Goal: Navigation & Orientation: Understand site structure

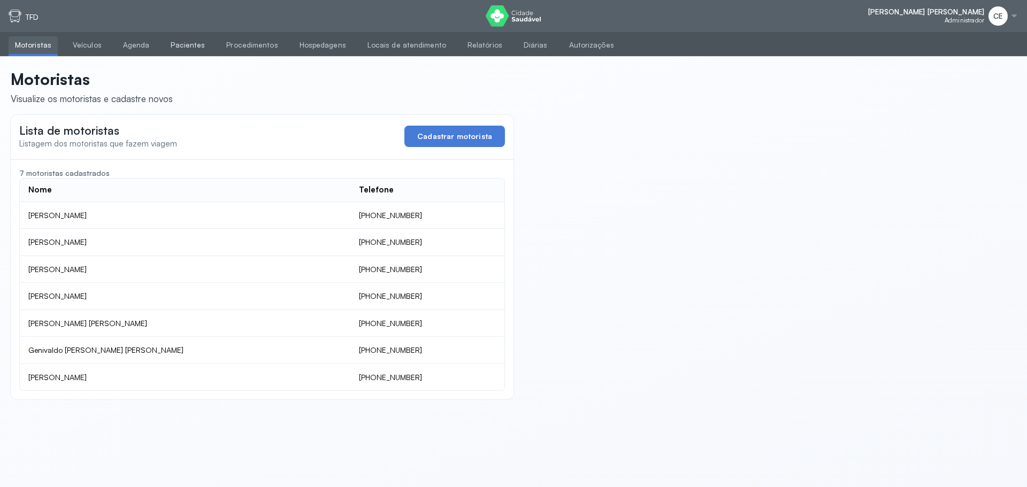
click at [167, 45] on link "Pacientes" at bounding box center [187, 45] width 47 height 18
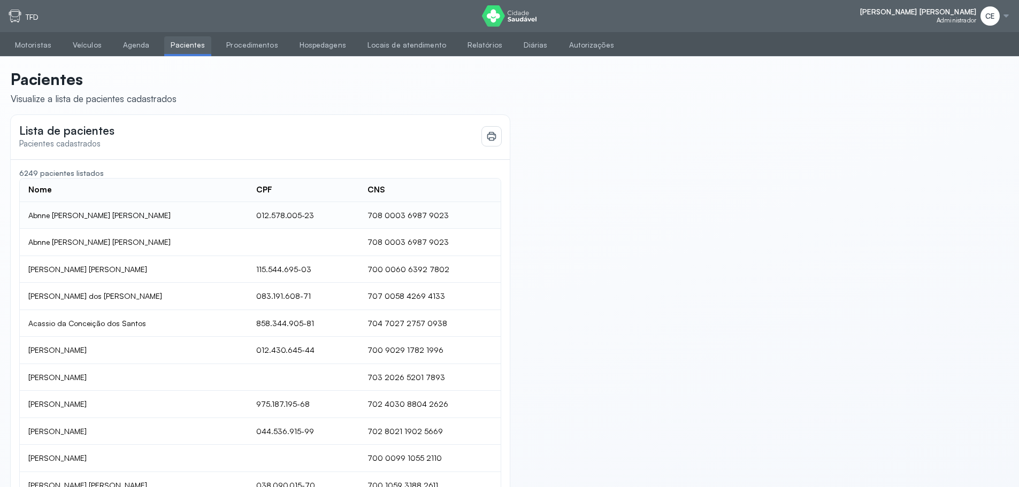
click at [275, 211] on td "012.578.005-23" at bounding box center [303, 215] width 111 height 27
copy td "012.578.005-23"
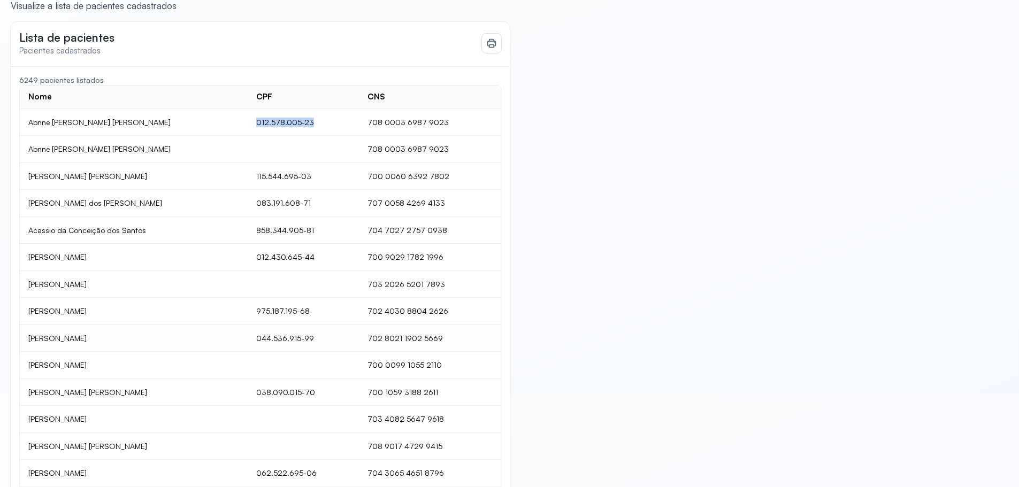
scroll to position [174, 0]
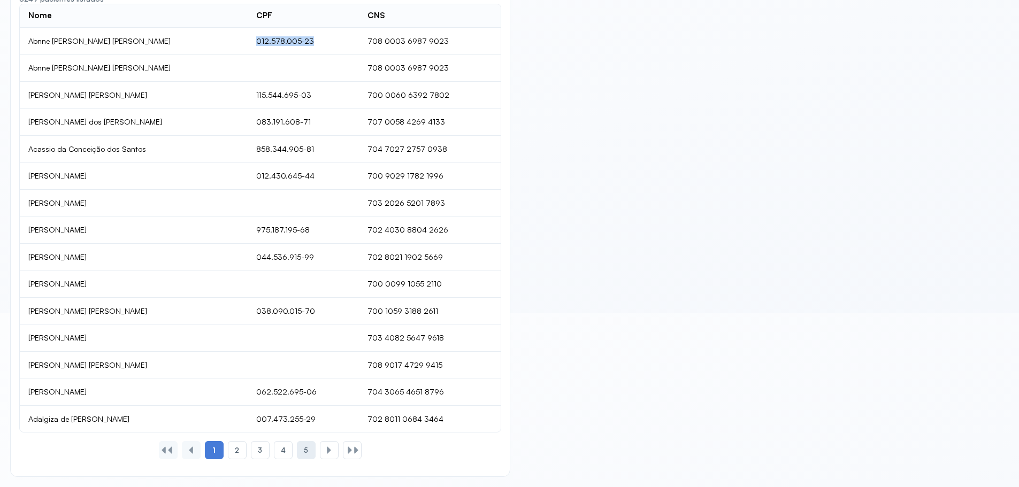
click at [305, 448] on span "5" at bounding box center [306, 450] width 4 height 9
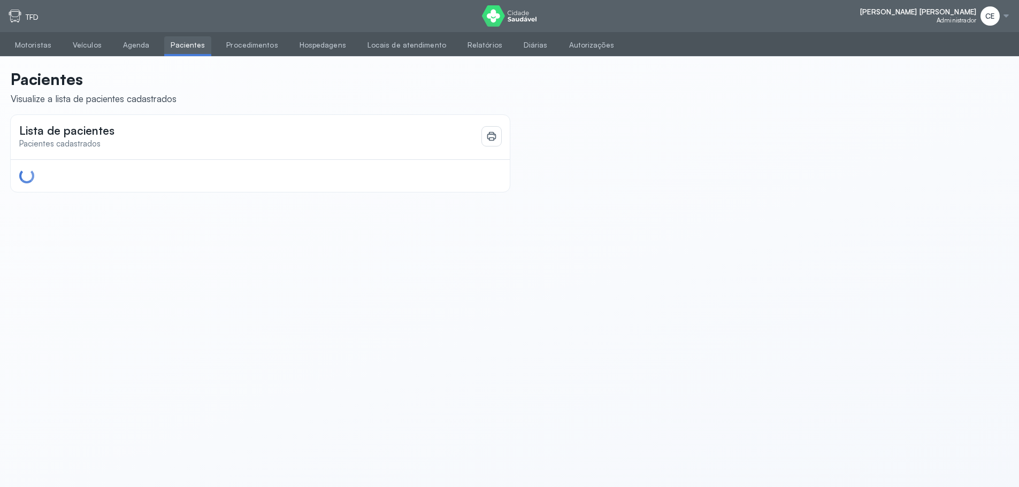
scroll to position [0, 0]
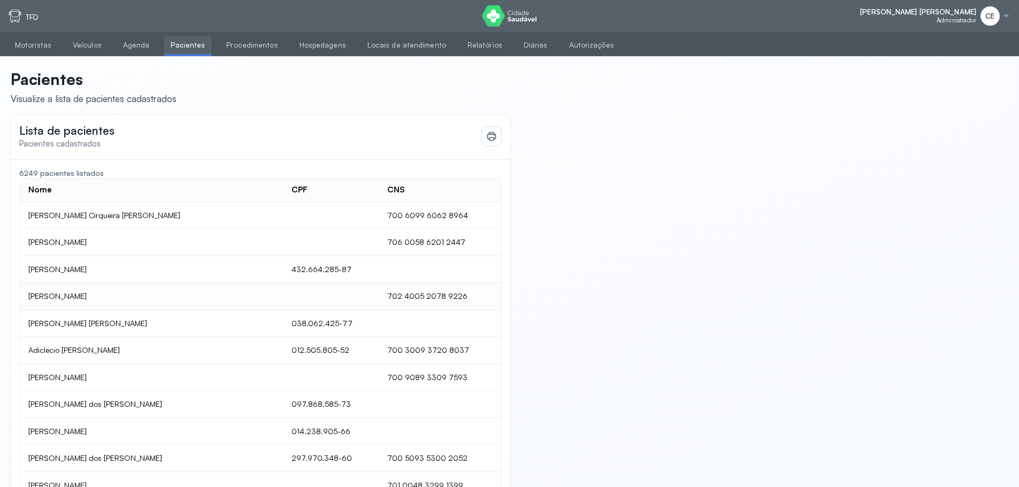
click at [379, 296] on td "702 4005 2078 9226" at bounding box center [439, 296] width 121 height 27
drag, startPoint x: 387, startPoint y: 353, endPoint x: 451, endPoint y: 345, distance: 65.2
click at [451, 345] on td "700 3009 3720 8037" at bounding box center [439, 350] width 121 height 27
copy td "700 3009 3720 8037"
drag, startPoint x: 424, startPoint y: 351, endPoint x: 290, endPoint y: 373, distance: 135.6
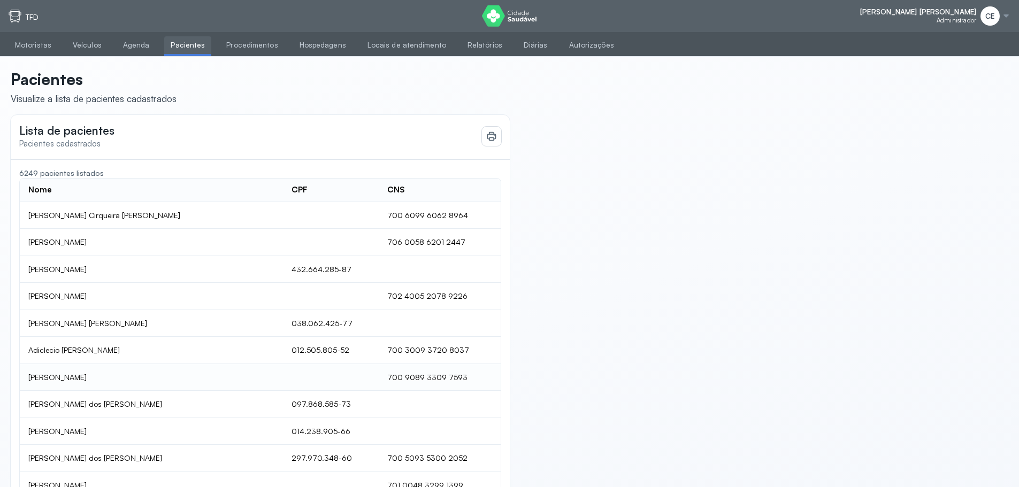
click at [290, 373] on td at bounding box center [331, 377] width 96 height 27
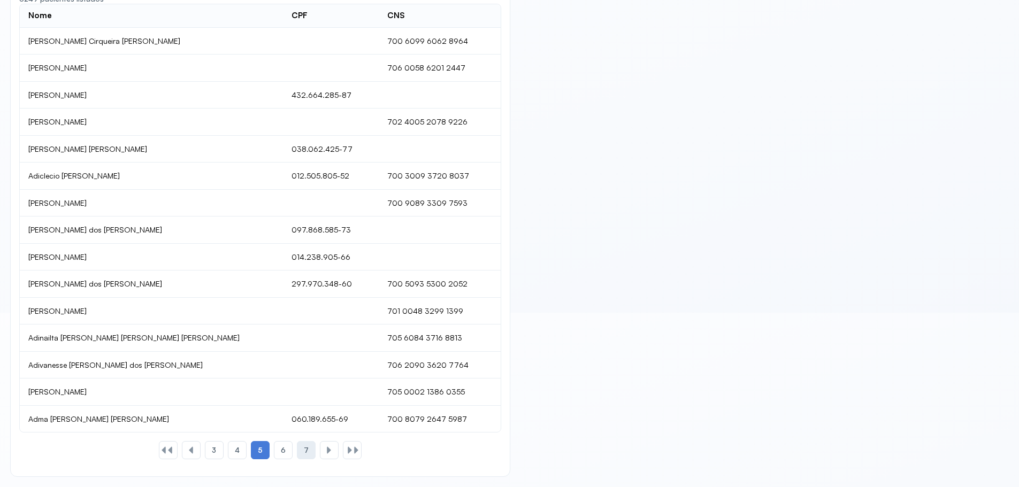
click at [310, 450] on div "7" at bounding box center [306, 450] width 19 height 18
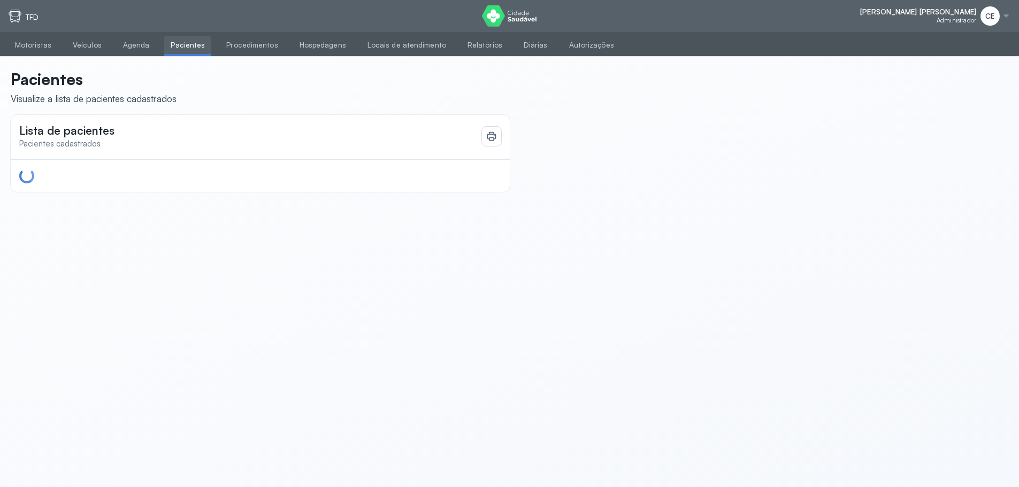
scroll to position [0, 0]
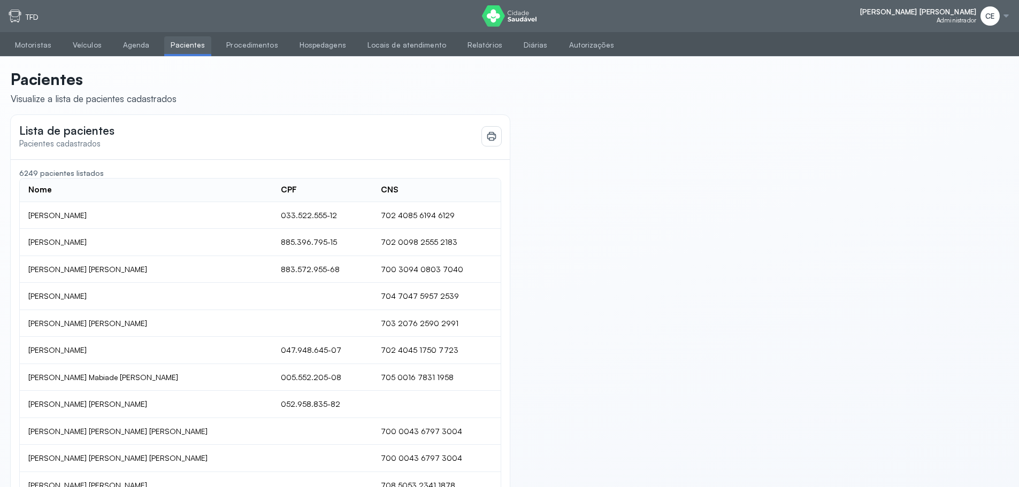
click at [518, 13] on img at bounding box center [509, 15] width 55 height 21
click at [141, 42] on link "Agenda" at bounding box center [137, 45] width 40 height 18
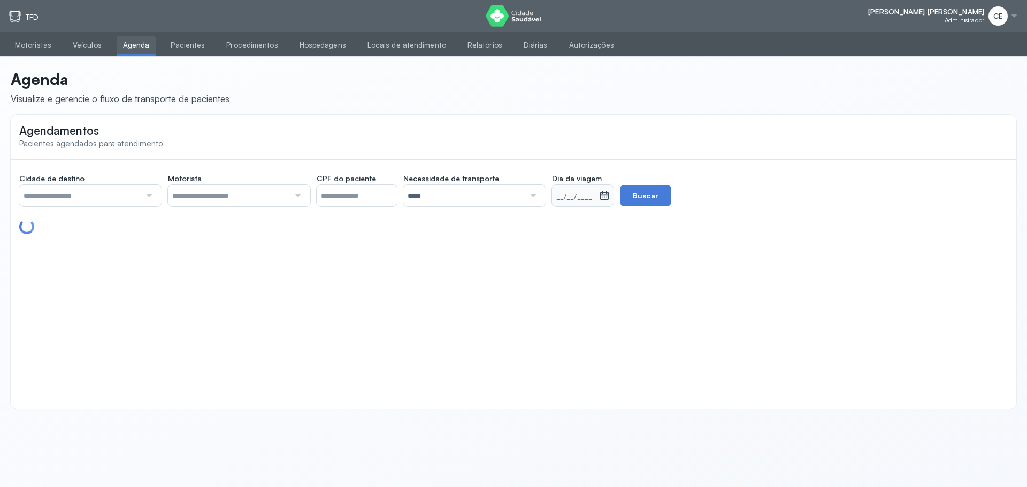
click at [135, 190] on input "text" at bounding box center [79, 195] width 121 height 21
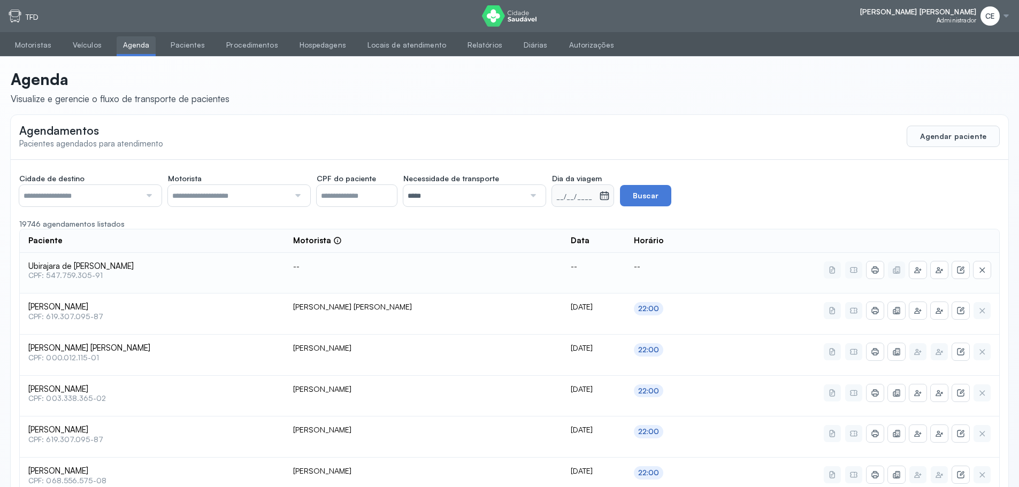
click at [209, 293] on td "Ubirajara de [DEMOGRAPHIC_DATA][PERSON_NAME] CPF: 547.759.305-91" at bounding box center [152, 273] width 265 height 41
click at [164, 43] on link "Pacientes" at bounding box center [187, 45] width 47 height 18
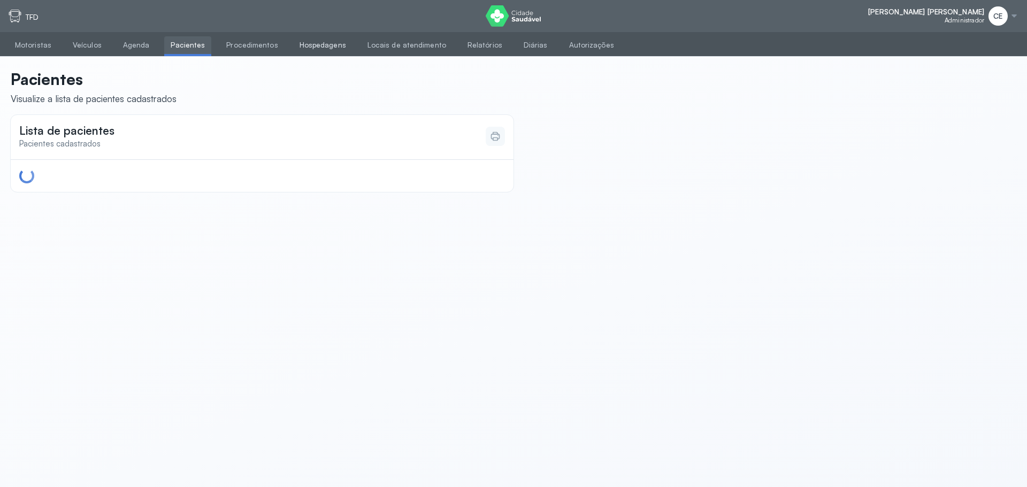
click at [326, 42] on link "Hospedagens" at bounding box center [322, 45] width 59 height 18
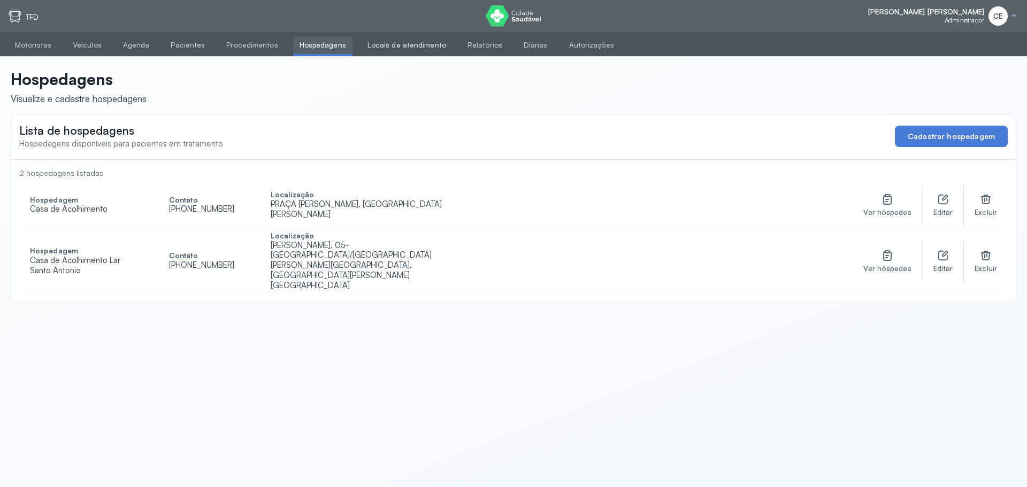
click at [394, 50] on link "Locais de atendimento" at bounding box center [406, 45] width 91 height 18
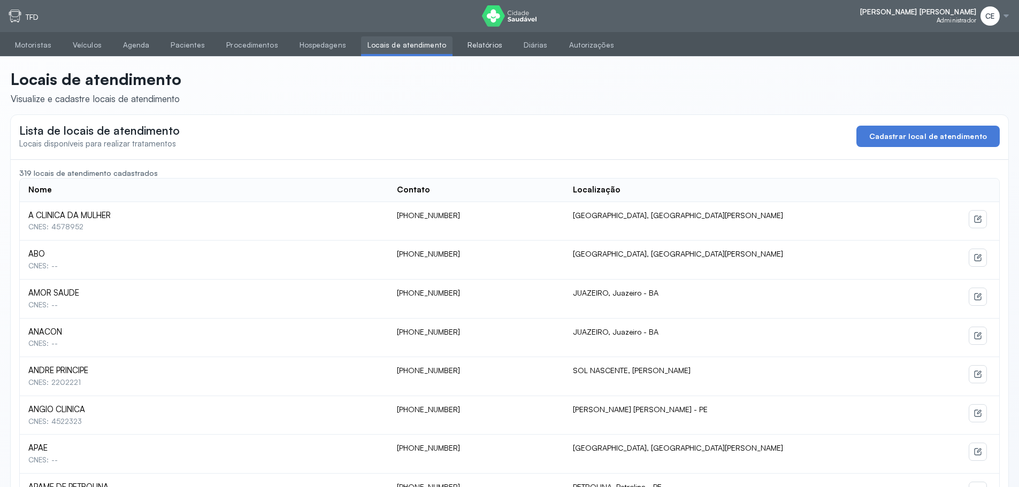
click at [470, 41] on link "Relatórios" at bounding box center [485, 45] width 48 height 18
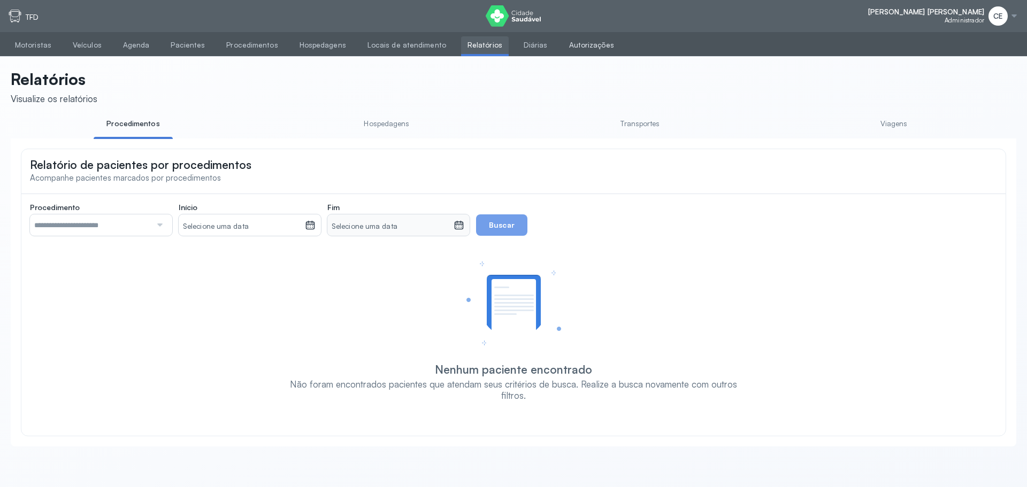
click at [572, 43] on link "Autorizações" at bounding box center [592, 45] width 58 height 18
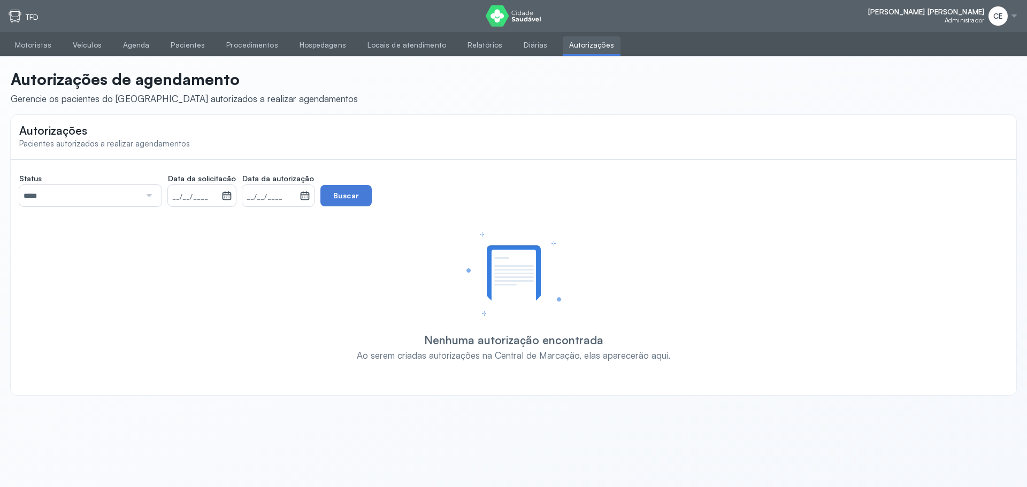
click at [99, 202] on input "*****" at bounding box center [79, 195] width 121 height 21
click at [517, 44] on link "Diárias" at bounding box center [535, 45] width 37 height 18
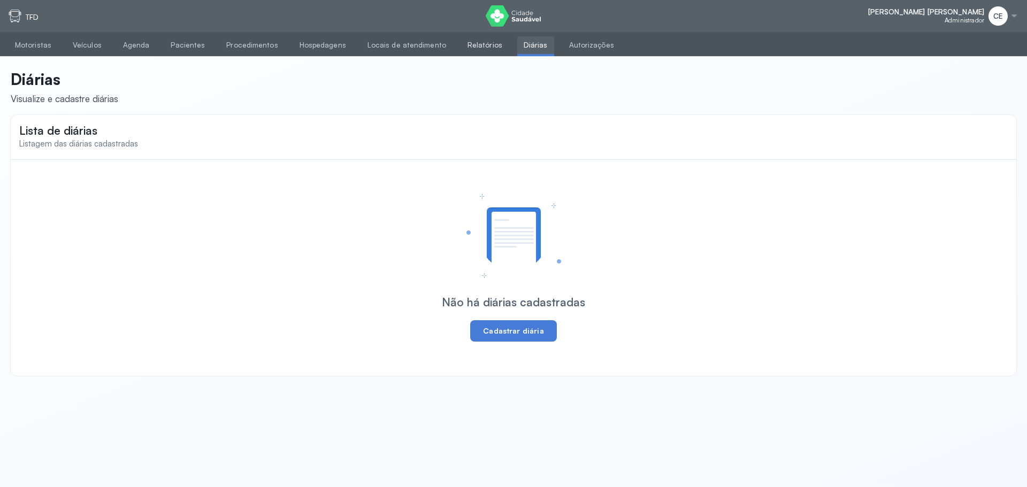
drag, startPoint x: 440, startPoint y: 48, endPoint x: 445, endPoint y: 45, distance: 5.5
click at [440, 48] on ul "Motoristas Veículos Agenda Pacientes Procedimentos Hospedagens Locais de atendi…" at bounding box center [513, 44] width 1027 height 25
click at [463, 39] on link "Relatórios" at bounding box center [485, 45] width 48 height 18
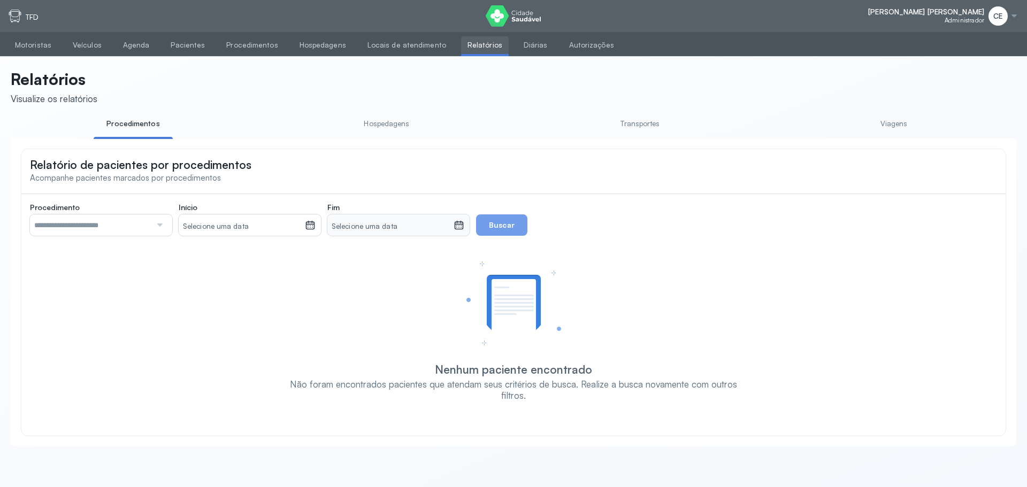
click at [148, 227] on input "text" at bounding box center [90, 225] width 121 height 21
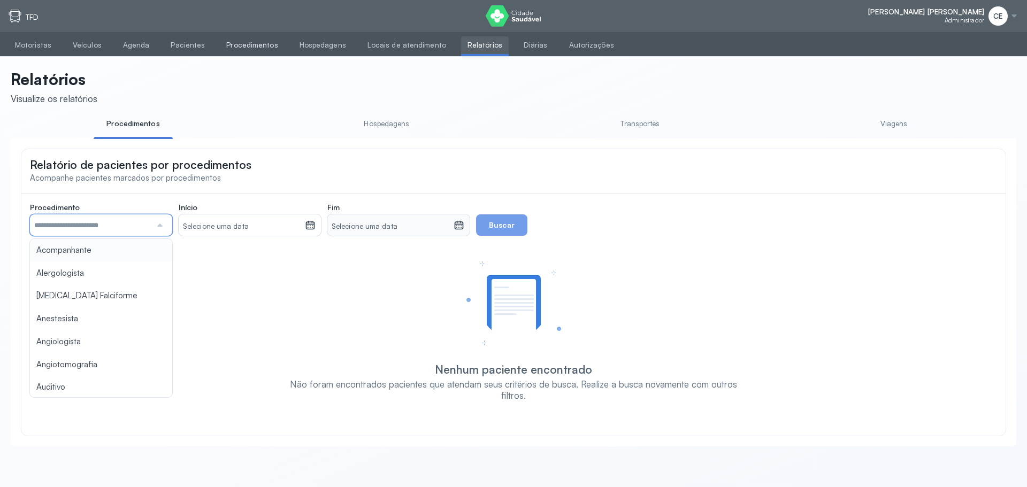
click at [252, 45] on link "Procedimentos" at bounding box center [252, 45] width 64 height 18
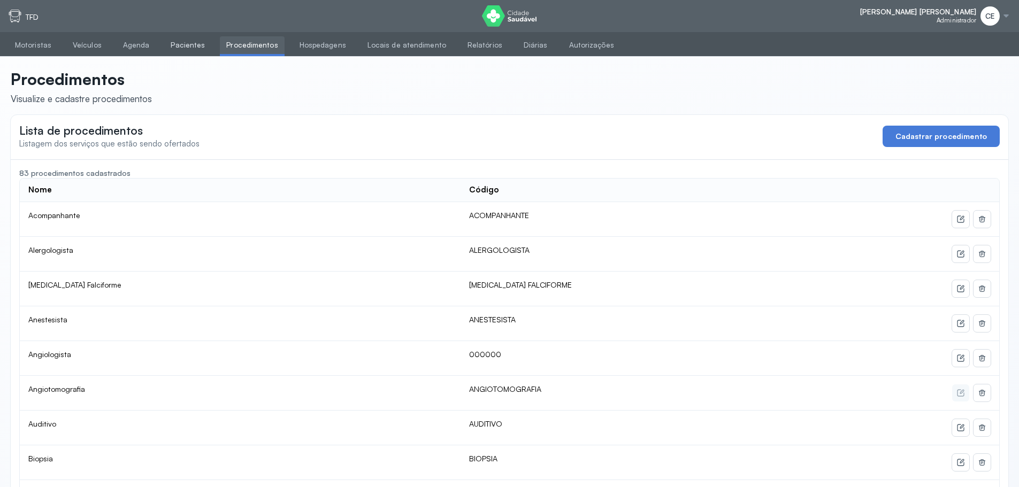
click at [186, 45] on link "Pacientes" at bounding box center [187, 45] width 47 height 18
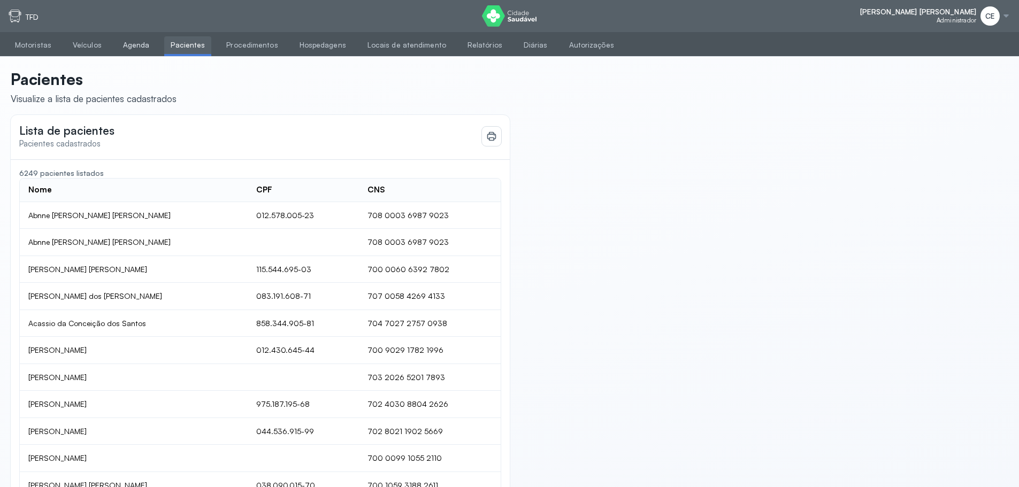
click at [136, 51] on link "Agenda" at bounding box center [137, 45] width 40 height 18
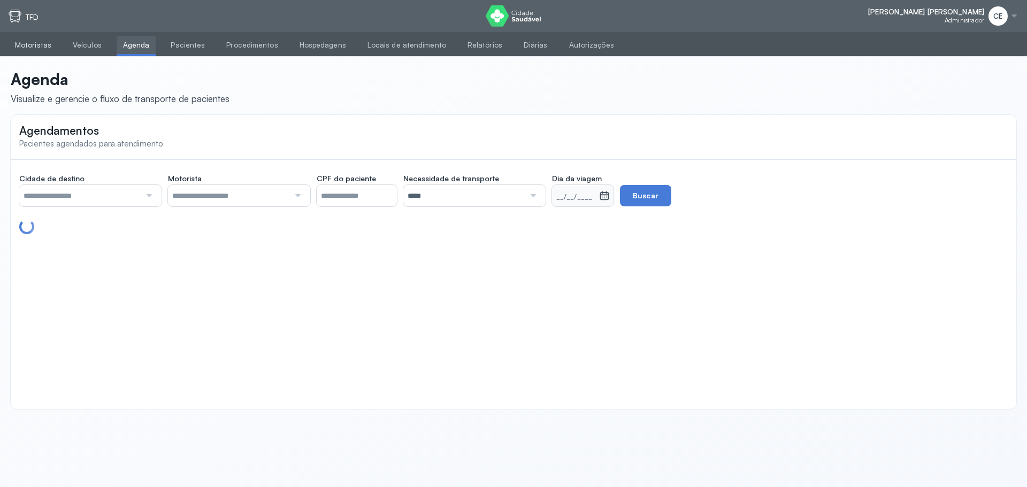
click at [40, 42] on link "Motoristas" at bounding box center [33, 45] width 49 height 18
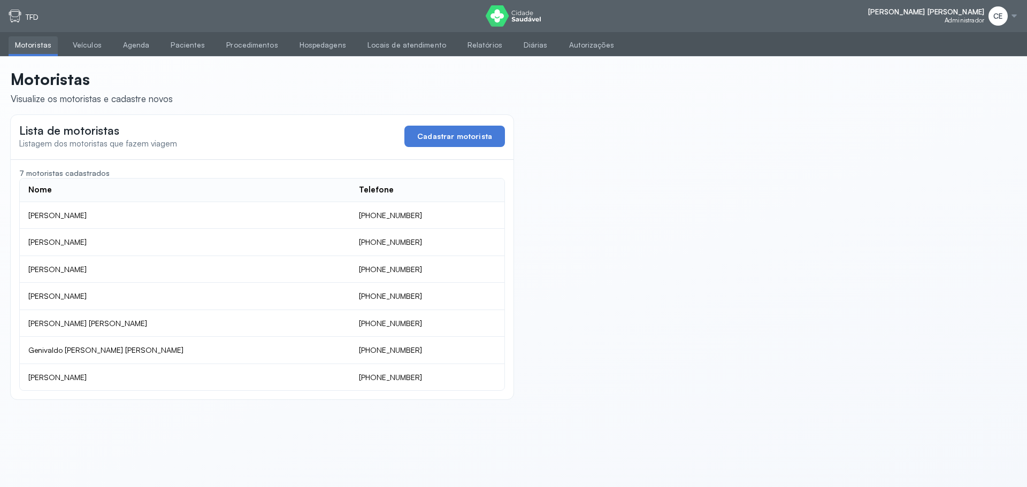
click at [28, 9] on div "[PERSON_NAME] [PERSON_NAME] Administrador CE Configurações Suporte Sair TFD" at bounding box center [513, 16] width 1027 height 32
click at [989, 20] on div "CE Configurações Suporte Sair" at bounding box center [1004, 15] width 30 height 19
click at [947, 60] on div "Suporte" at bounding box center [956, 60] width 50 height 9
click at [1012, 20] on div at bounding box center [1014, 16] width 9 height 9
click at [952, 42] on div "Configurações" at bounding box center [956, 44] width 50 height 9
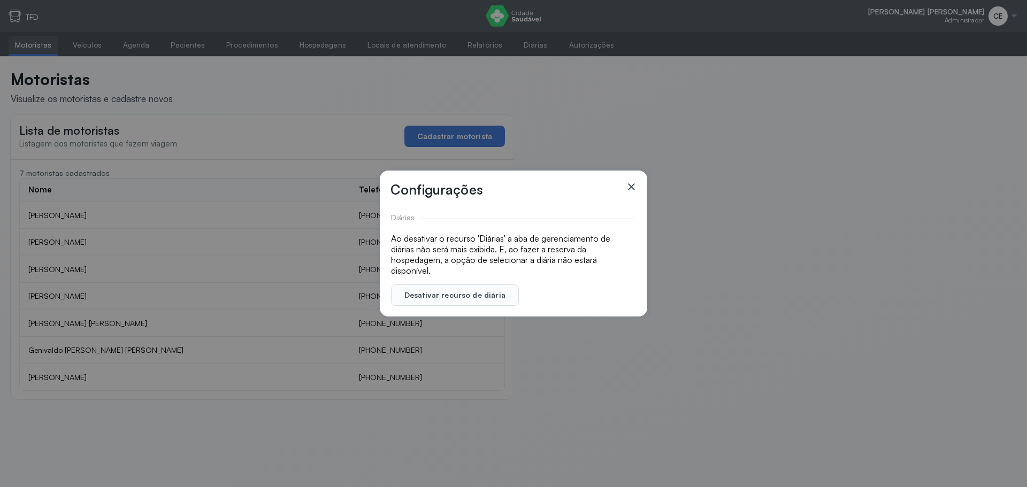
click at [631, 186] on icon at bounding box center [631, 186] width 11 height 11
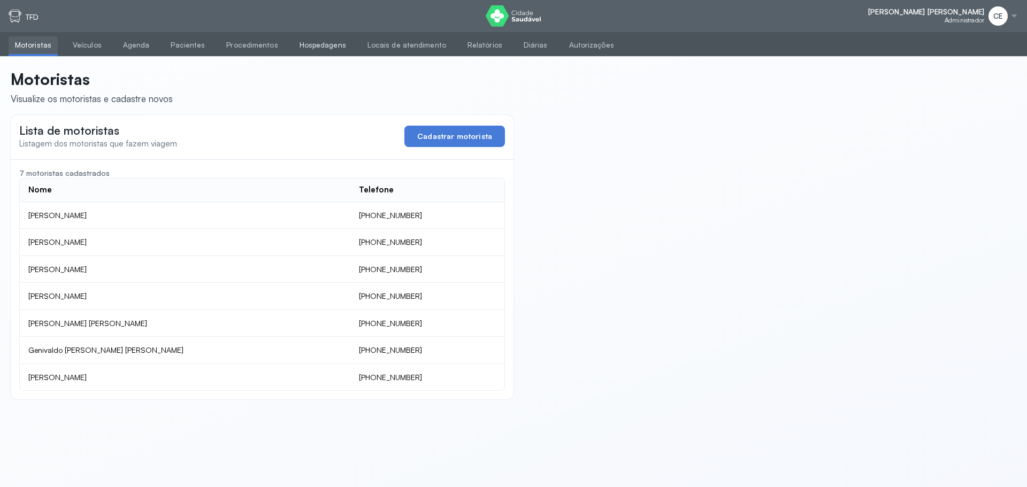
click at [304, 45] on link "Hospedagens" at bounding box center [322, 45] width 59 height 18
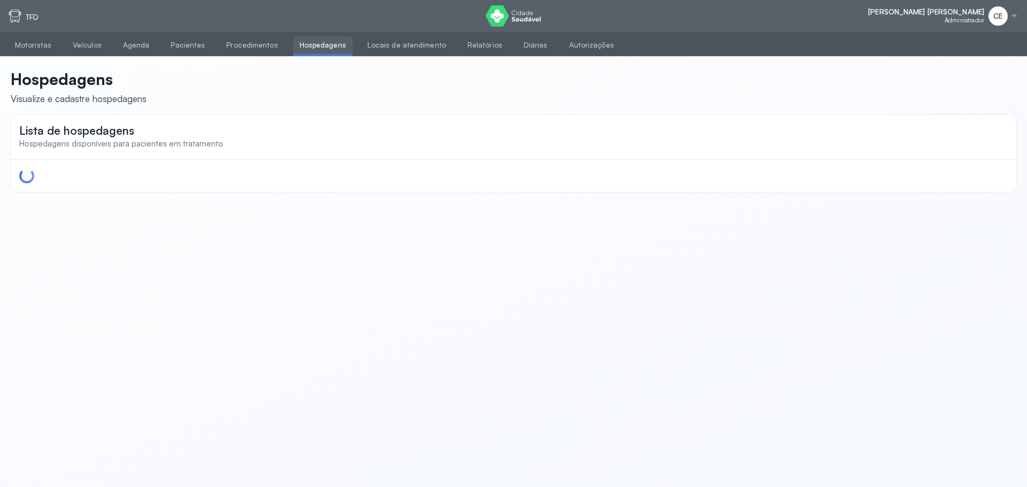
click at [158, 50] on ul "Motoristas Veículos Agenda Pacientes Procedimentos Hospedagens Locais de atendi…" at bounding box center [513, 44] width 1027 height 25
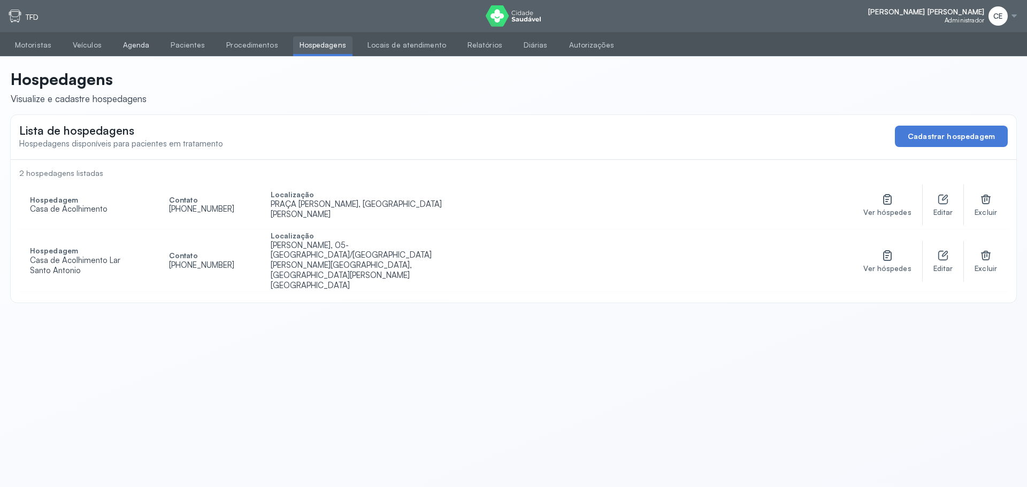
click at [132, 42] on link "Agenda" at bounding box center [137, 45] width 40 height 18
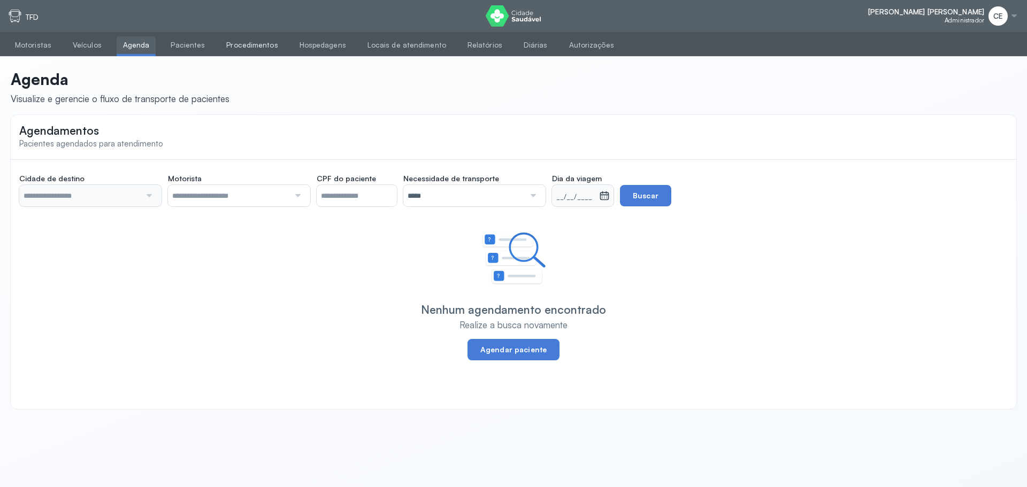
click at [220, 41] on link "Procedimentos" at bounding box center [252, 45] width 64 height 18
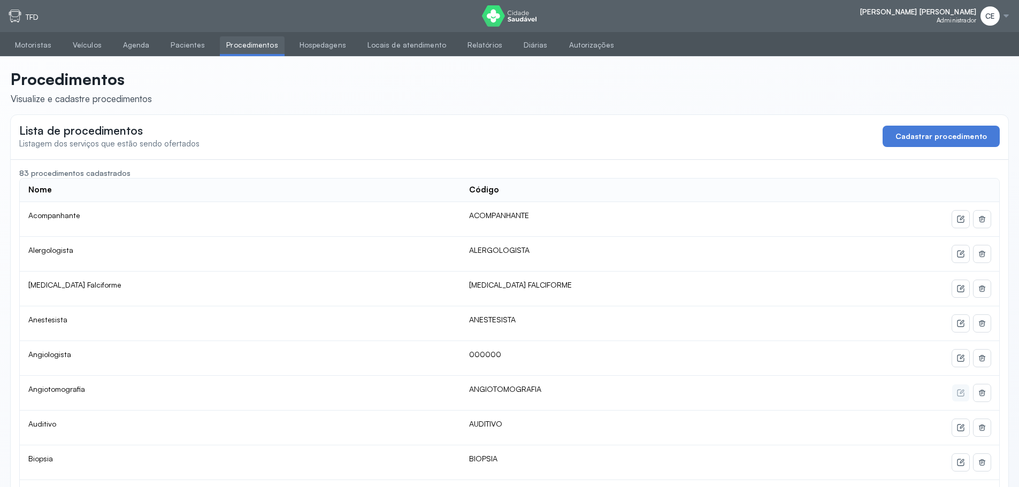
click at [993, 14] on span "CE" at bounding box center [989, 16] width 9 height 9
click at [946, 79] on div "Sair" at bounding box center [948, 75] width 50 height 9
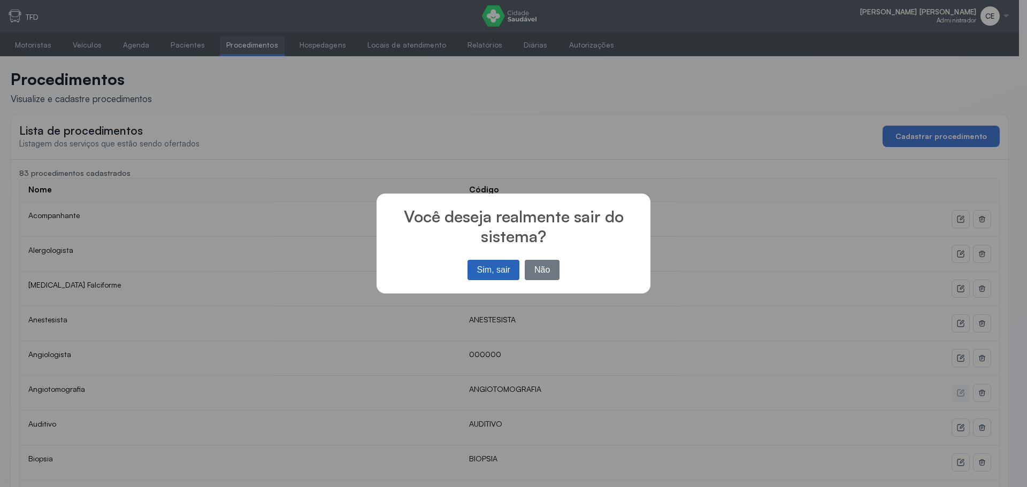
click at [504, 275] on button "Sim, sair" at bounding box center [494, 270] width 52 height 20
